Goal: Information Seeking & Learning: Learn about a topic

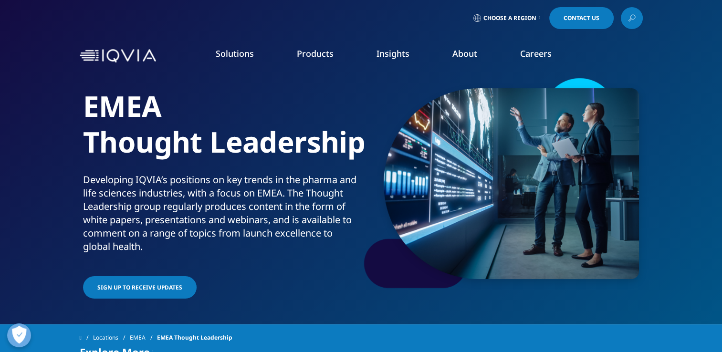
click at [399, 53] on link "Insights" at bounding box center [393, 53] width 33 height 11
click at [392, 54] on link "Insights" at bounding box center [393, 53] width 33 height 11
click at [192, 174] on link "SEE LATEST REPORTS" at bounding box center [239, 174] width 141 height 8
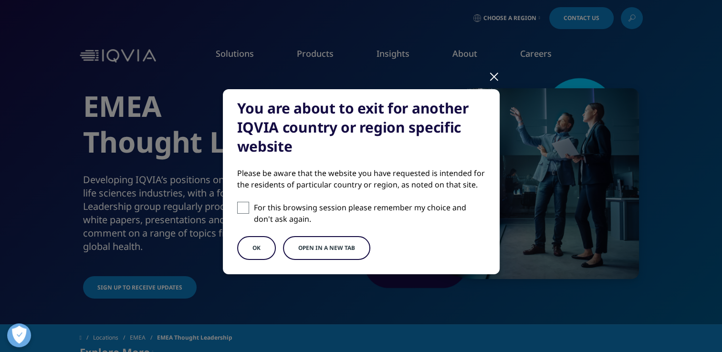
click at [340, 252] on button "Open in a new tab" at bounding box center [326, 248] width 87 height 24
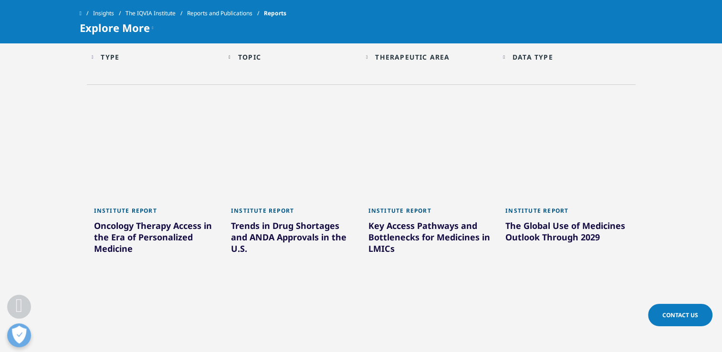
scroll to position [525, 0]
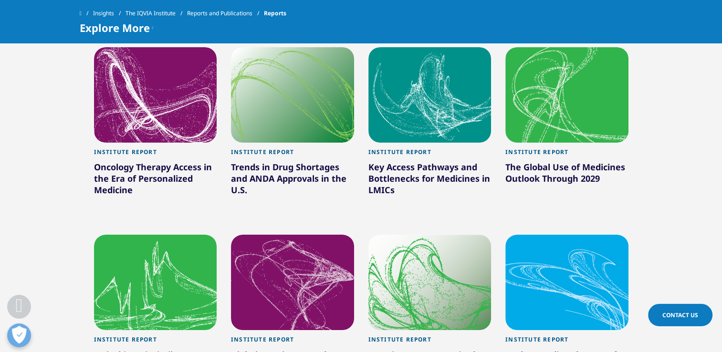
click at [143, 146] on link "Institute Report Oncology Therapy Access in the Era of Personalized Medicine" at bounding box center [155, 182] width 123 height 78
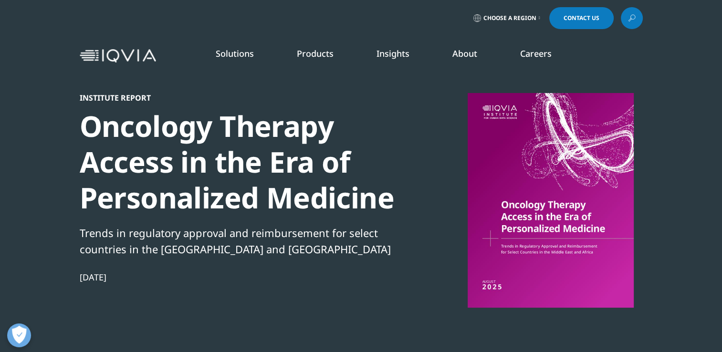
click at [598, 243] on link "Market Access Insights" at bounding box center [634, 243] width 168 height 11
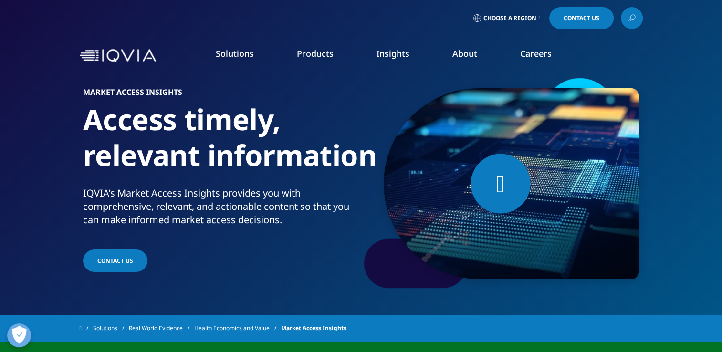
click at [489, 186] on div at bounding box center [501, 184] width 60 height 60
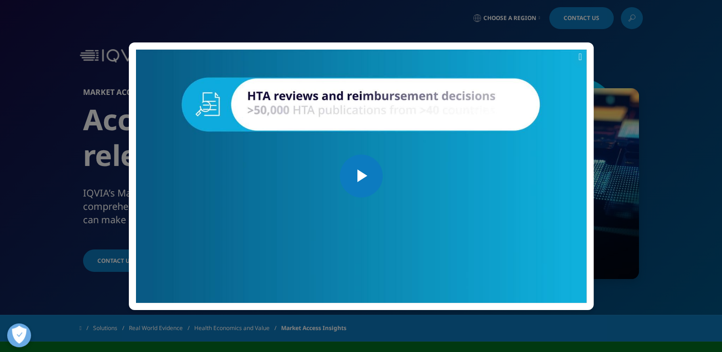
click at [361, 176] on span "Video Player" at bounding box center [361, 176] width 0 height 0
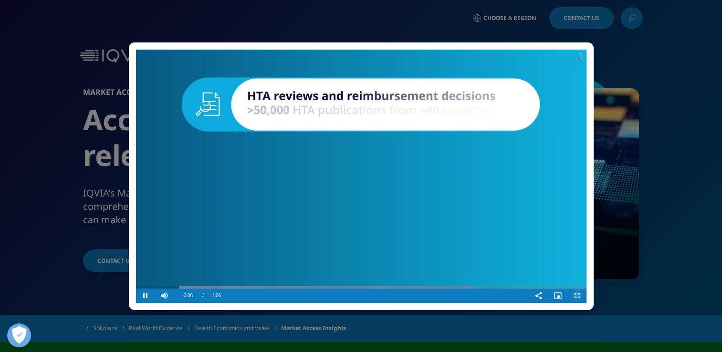
click at [577, 296] on span "Video Player" at bounding box center [577, 296] width 19 height 0
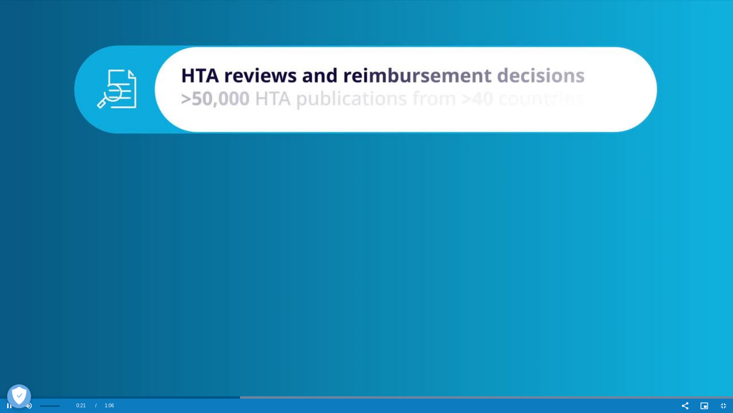
drag, startPoint x: 59, startPoint y: 406, endPoint x: 65, endPoint y: 407, distance: 5.8
click at [65, 352] on div "Mute 100%" at bounding box center [43, 405] width 48 height 14
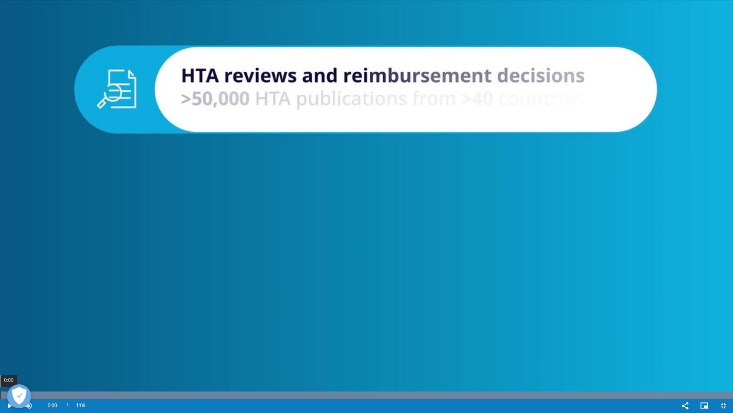
drag, startPoint x: 79, startPoint y: 395, endPoint x: 0, endPoint y: 395, distance: 79.3
click at [0, 352] on div "0:00" at bounding box center [0, 394] width 0 height 7
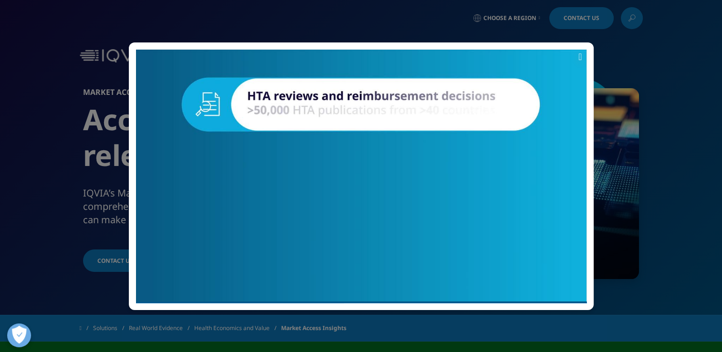
click at [579, 58] on icon at bounding box center [580, 57] width 3 height 10
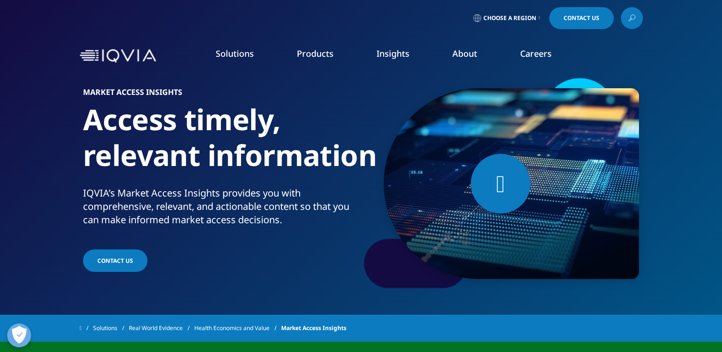
click at [233, 229] on link "Pharmaceutical Manufacturers" at bounding box center [276, 229] width 170 height 11
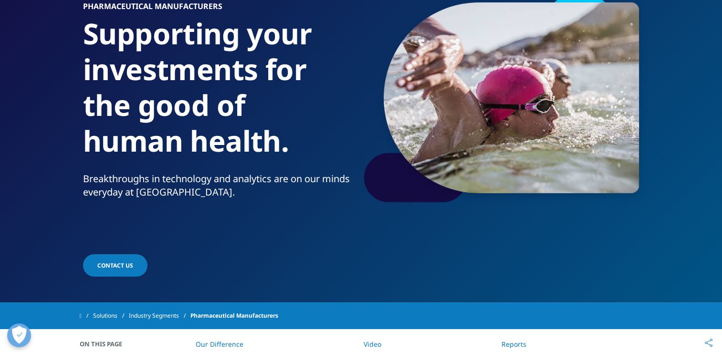
scroll to position [143, 0]
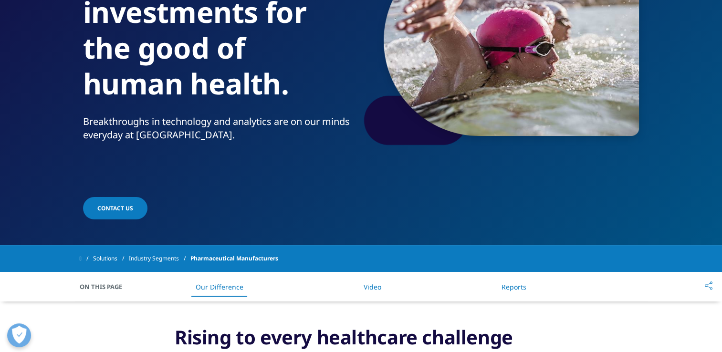
click at [117, 207] on span "Contact us" at bounding box center [115, 208] width 36 height 8
